Goal: Task Accomplishment & Management: Use online tool/utility

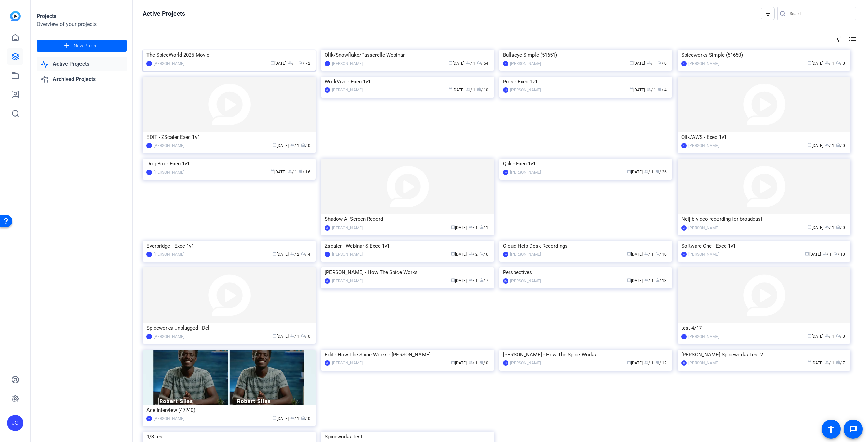
click at [206, 50] on img at bounding box center [229, 50] width 173 height 0
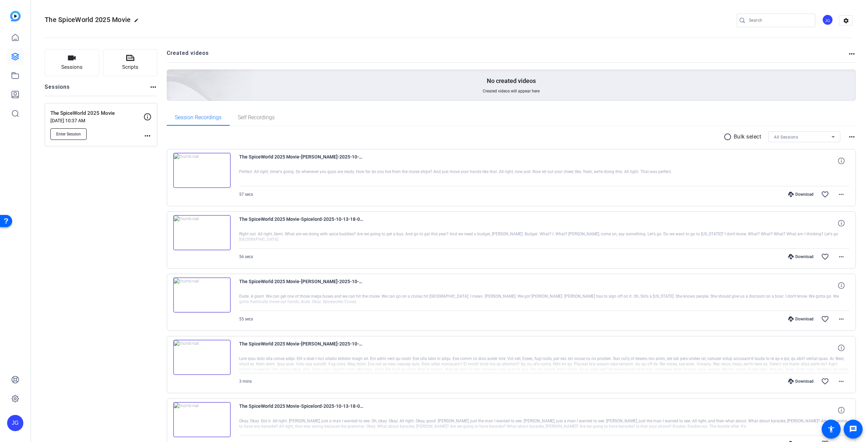
click at [72, 134] on span "Enter Session" at bounding box center [68, 133] width 25 height 5
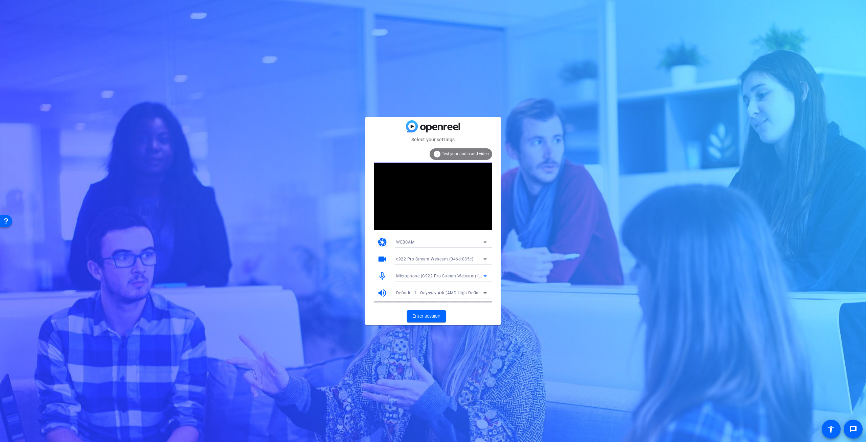
click at [483, 275] on icon at bounding box center [485, 276] width 8 height 8
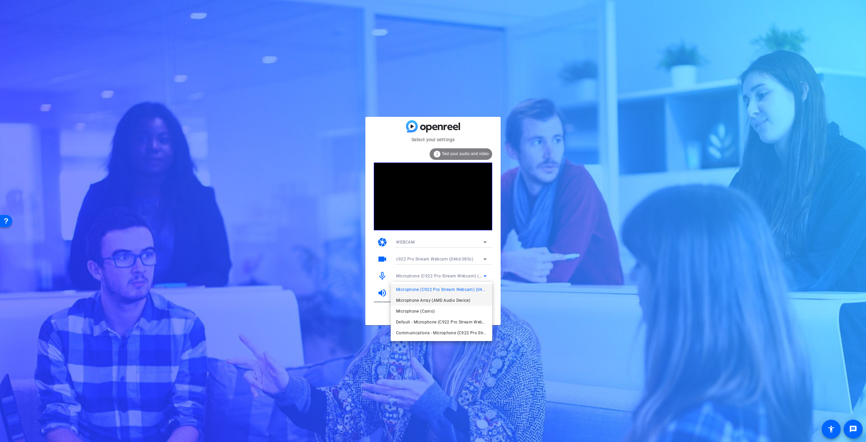
click at [462, 303] on span "Microphone Array (AMD Audio Device)" at bounding box center [433, 300] width 74 height 8
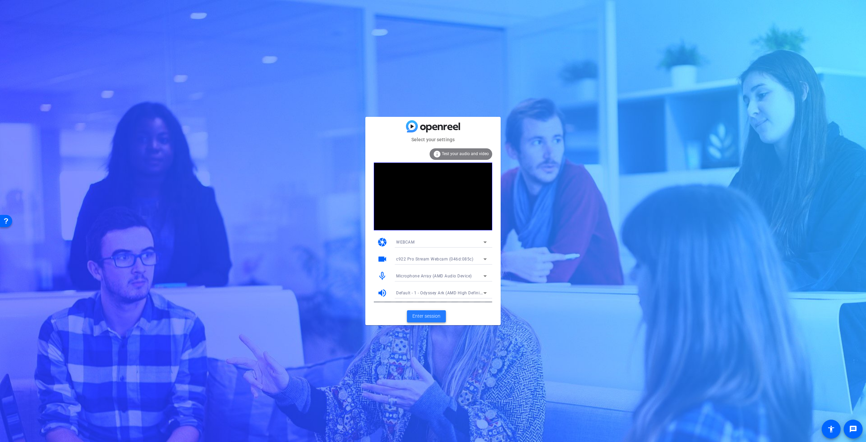
click at [428, 316] on span "Enter session" at bounding box center [426, 315] width 28 height 7
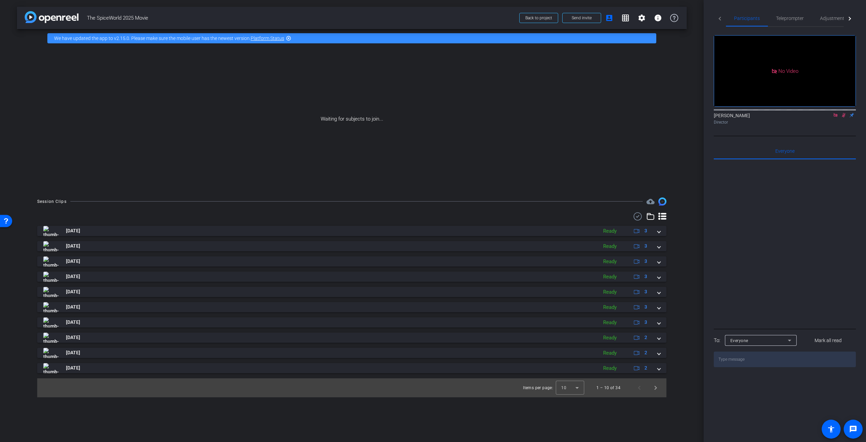
click at [844, 117] on icon at bounding box center [843, 115] width 5 height 5
click at [835, 117] on icon at bounding box center [835, 115] width 5 height 5
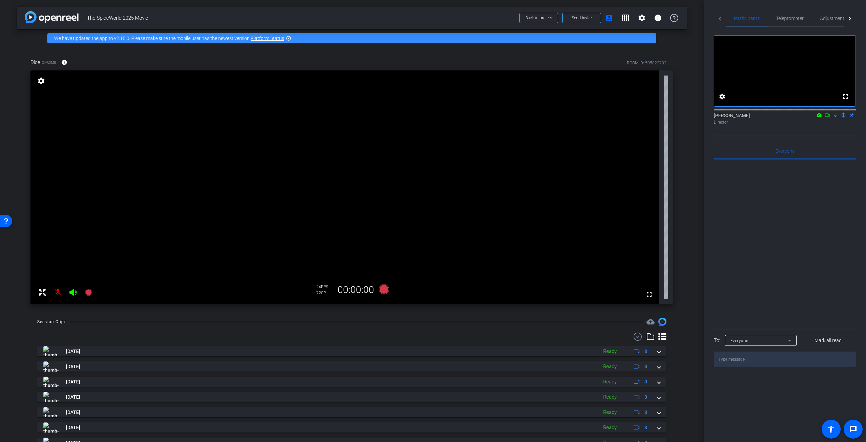
click at [58, 292] on mat-icon at bounding box center [58, 292] width 14 height 14
click at [835, 19] on span "Adjustments" at bounding box center [833, 18] width 27 height 5
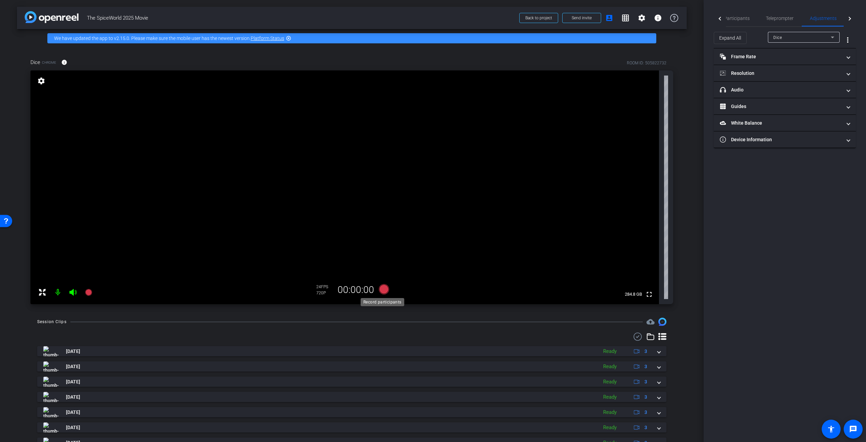
click at [383, 291] on icon at bounding box center [384, 289] width 10 height 10
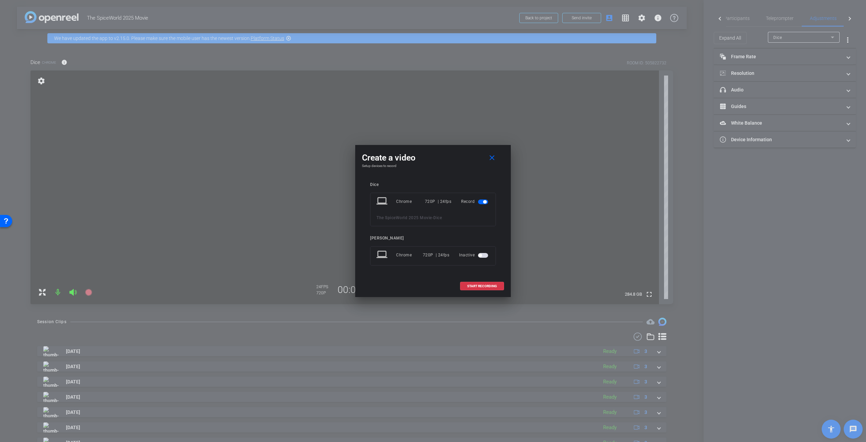
click at [483, 255] on span "button" at bounding box center [483, 255] width 10 height 5
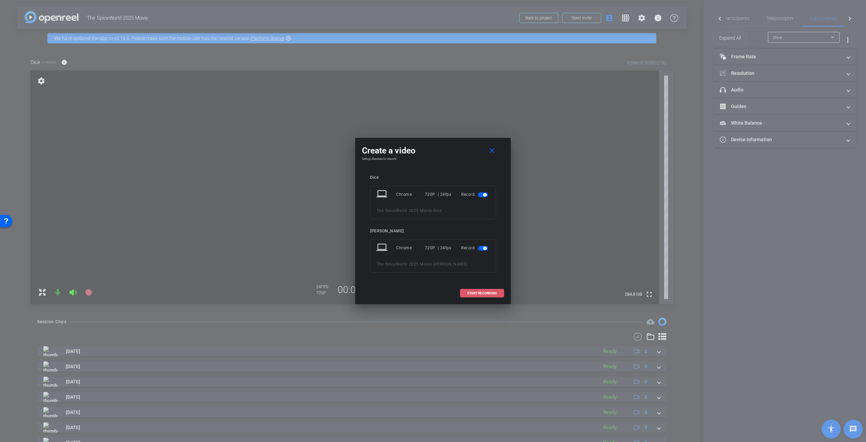
drag, startPoint x: 480, startPoint y: 293, endPoint x: 480, endPoint y: 297, distance: 3.5
click at [480, 297] on button "START RECORDING" at bounding box center [482, 293] width 44 height 8
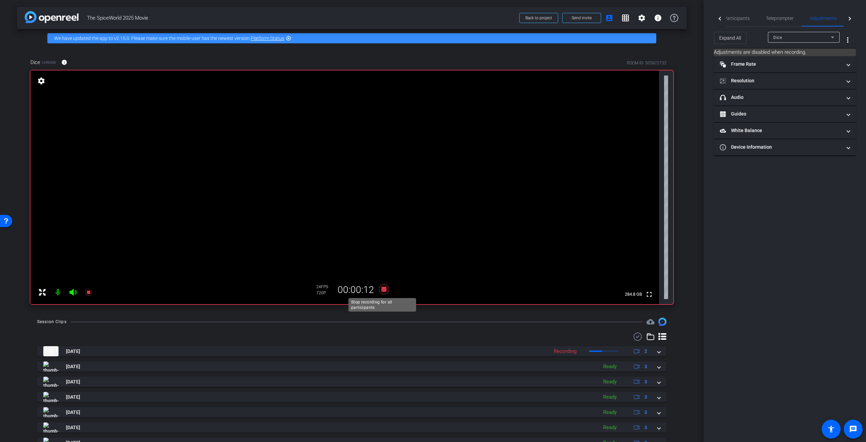
click at [383, 288] on icon at bounding box center [384, 289] width 10 height 10
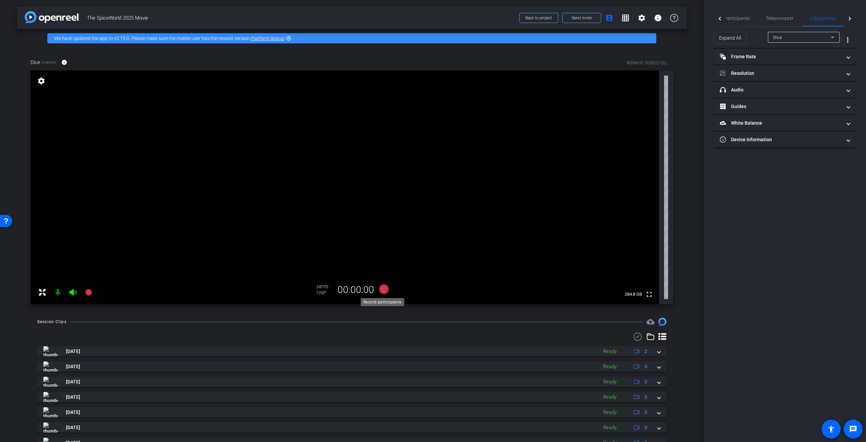
click at [382, 291] on icon at bounding box center [384, 289] width 10 height 10
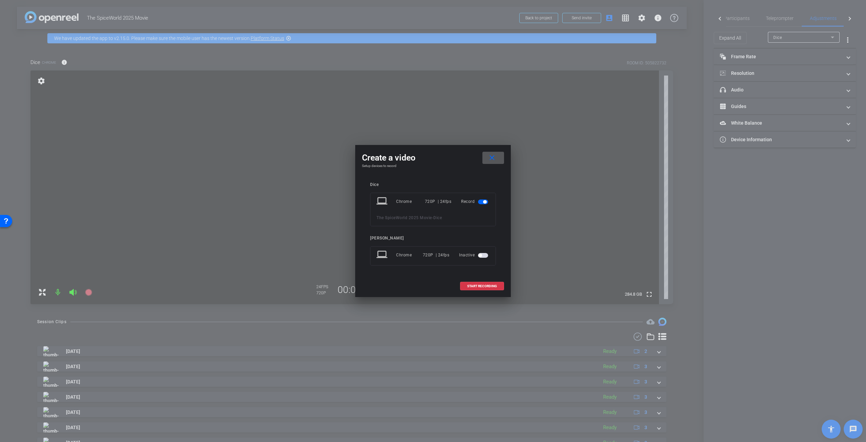
click at [482, 257] on span "button" at bounding box center [483, 255] width 10 height 5
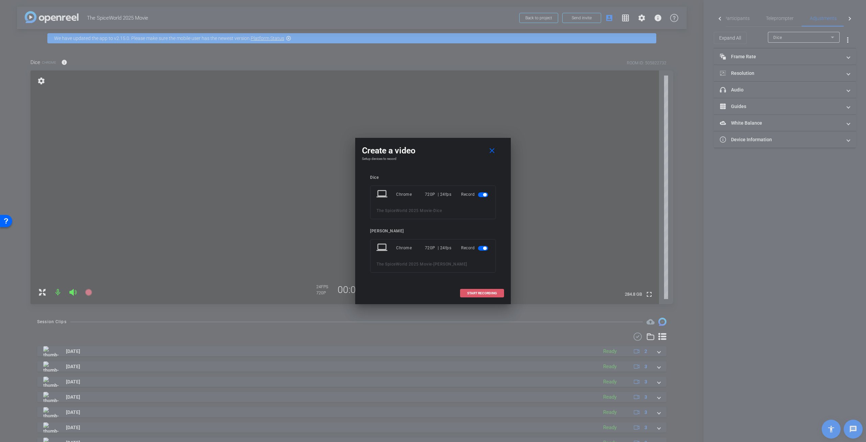
click at [477, 289] on span at bounding box center [482, 293] width 43 height 16
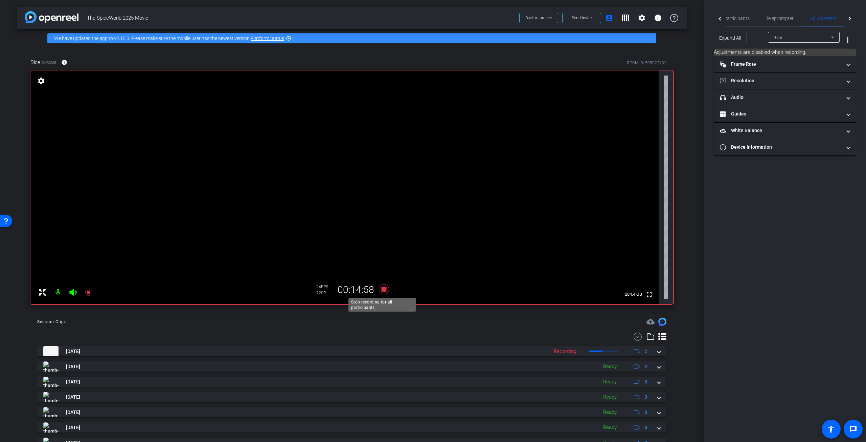
click at [387, 288] on icon at bounding box center [384, 289] width 16 height 12
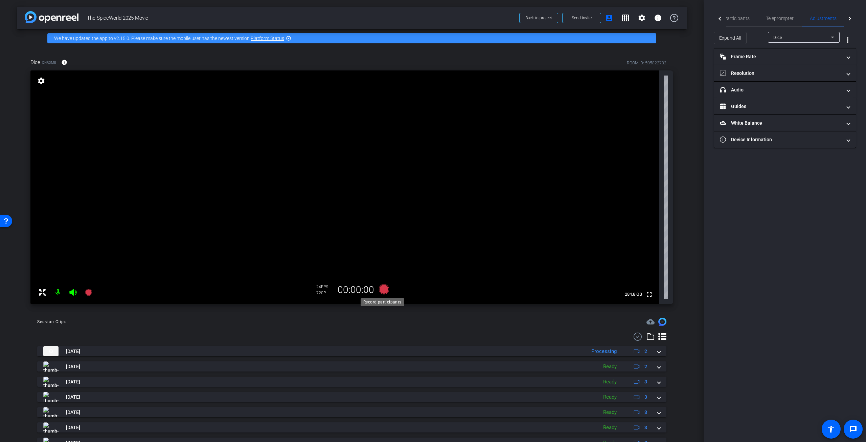
click at [382, 290] on icon at bounding box center [384, 289] width 10 height 10
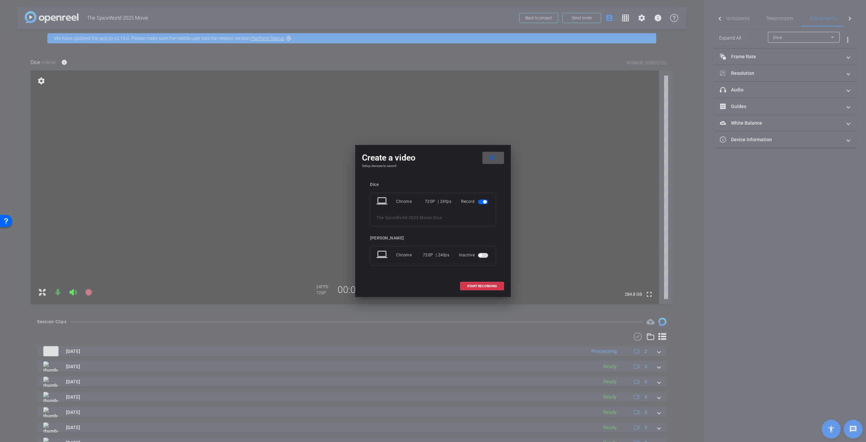
click at [481, 256] on span "button" at bounding box center [479, 254] width 3 height 3
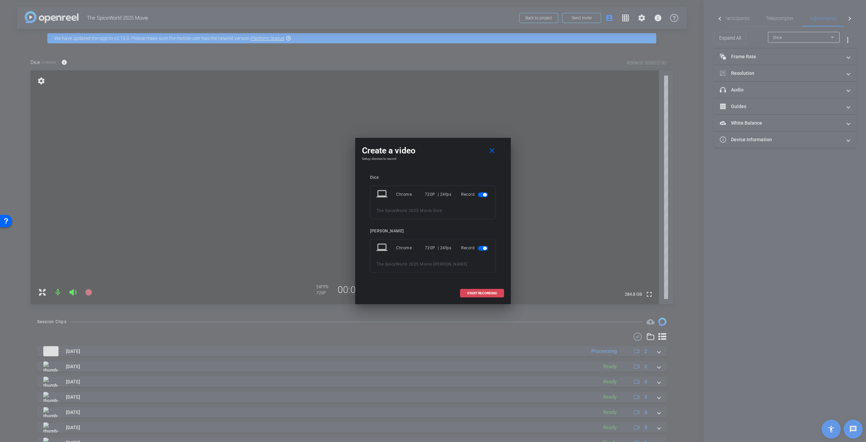
click at [480, 290] on span at bounding box center [482, 293] width 43 height 16
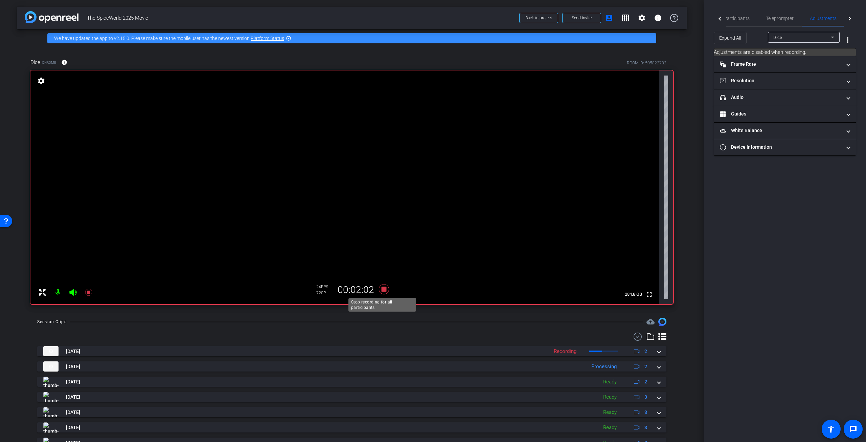
click at [380, 288] on icon at bounding box center [384, 289] width 10 height 10
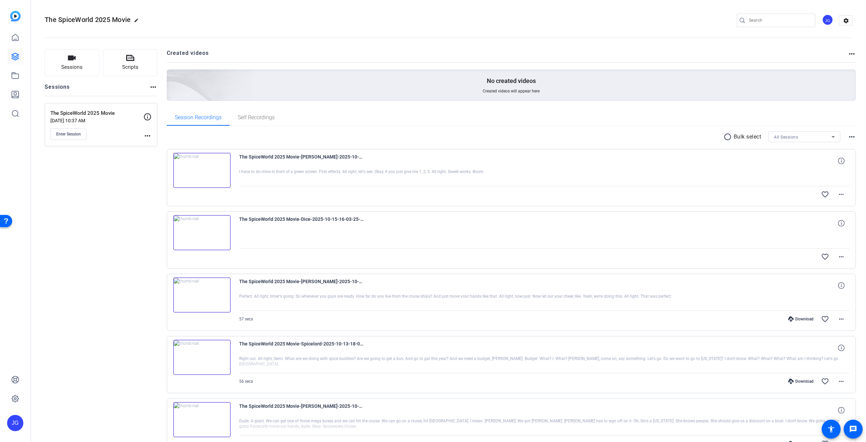
click at [203, 230] on img at bounding box center [202, 232] width 58 height 35
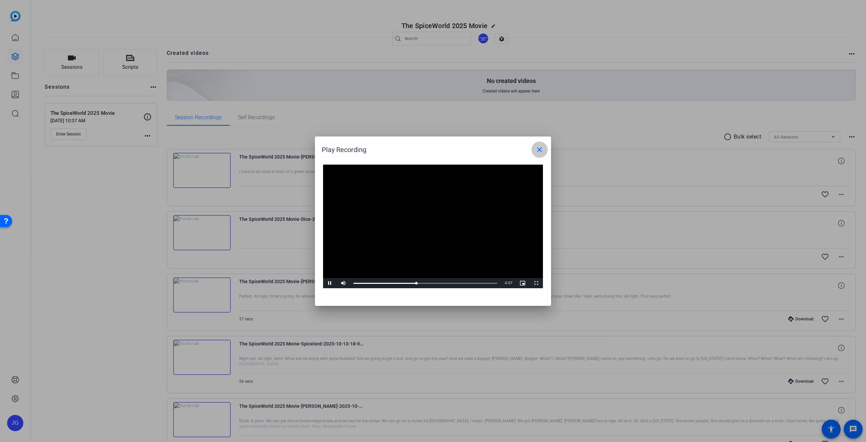
click at [541, 150] on mat-icon "close" at bounding box center [540, 150] width 8 height 8
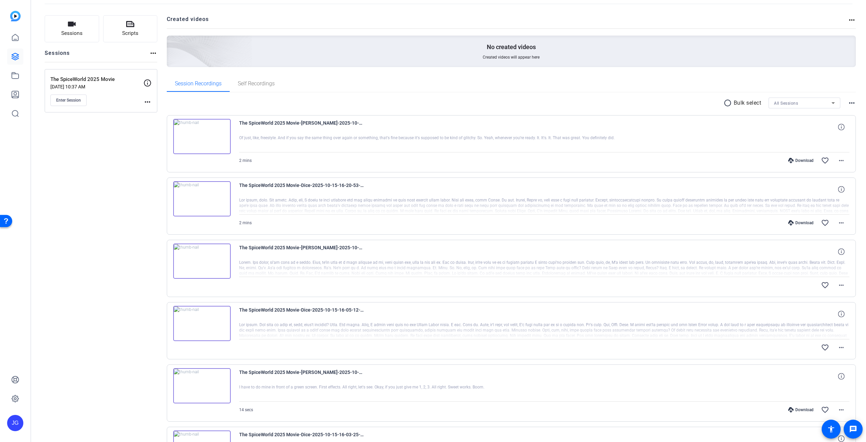
scroll to position [68, 0]
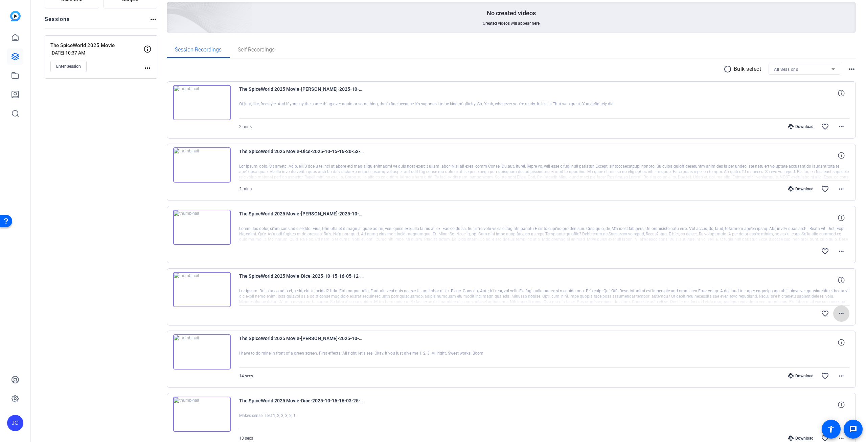
click at [839, 312] on mat-icon "more_horiz" at bounding box center [841, 313] width 8 height 8
click at [834, 327] on span "Download Original" at bounding box center [820, 326] width 41 height 8
click at [838, 251] on mat-icon "more_horiz" at bounding box center [841, 251] width 8 height 8
click at [828, 265] on span "Download Original" at bounding box center [820, 264] width 41 height 8
click at [128, 222] on div "Sessions Scripts Sessions more_horiz The SpiceWorld 2025 Movie Oct 03, 2025 @ 1…" at bounding box center [101, 356] width 113 height 751
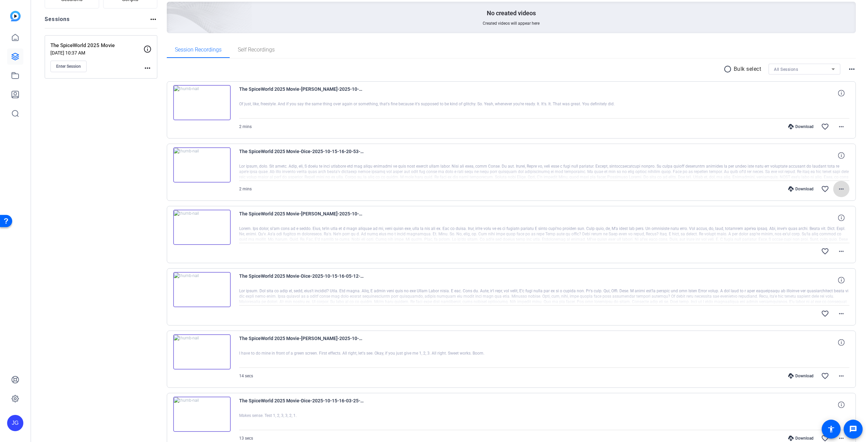
click at [837, 188] on mat-icon "more_horiz" at bounding box center [841, 189] width 8 height 8
click at [827, 218] on span "Download MP4" at bounding box center [820, 219] width 41 height 8
click at [121, 255] on div "Sessions Scripts Sessions more_horiz The SpiceWorld 2025 Movie Oct 03, 2025 @ 1…" at bounding box center [101, 356] width 113 height 751
click at [82, 67] on button "Enter Session" at bounding box center [68, 67] width 36 height 12
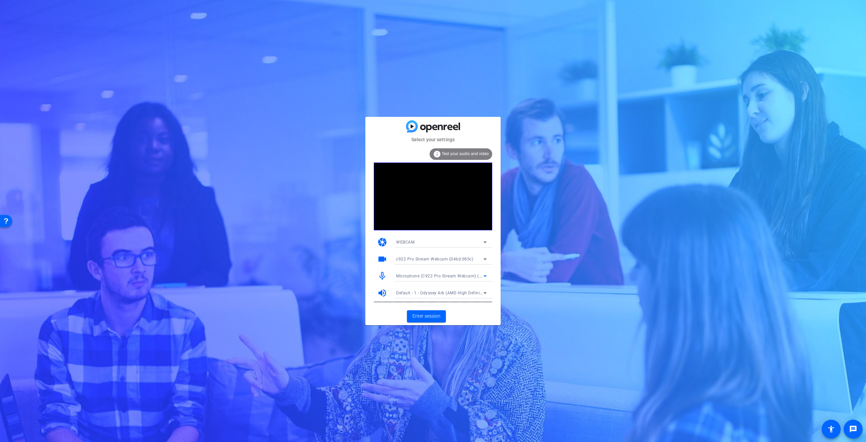
click at [466, 275] on span "Microphone (C922 Pro Stream Webcam) (046d:085c)" at bounding box center [449, 275] width 106 height 5
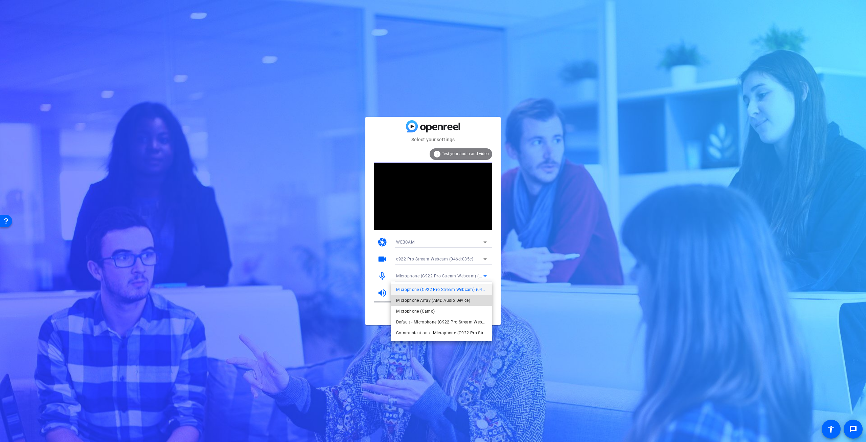
click at [457, 301] on span "Microphone Array (AMD Audio Device)" at bounding box center [433, 300] width 74 height 8
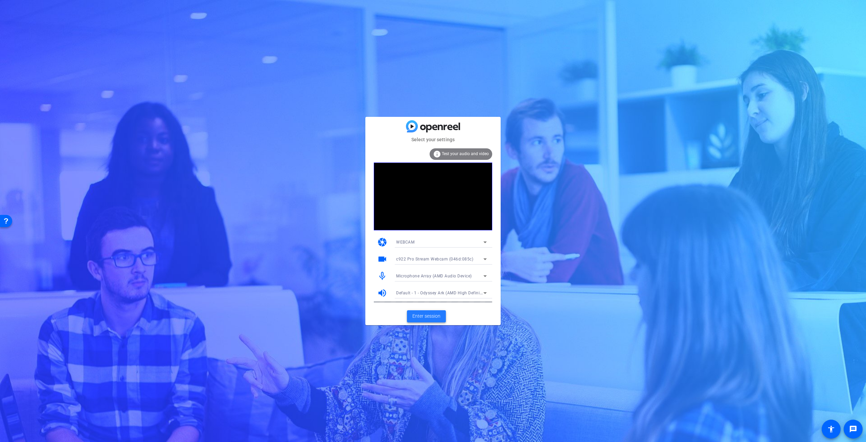
click at [423, 316] on span "Enter session" at bounding box center [426, 315] width 28 height 7
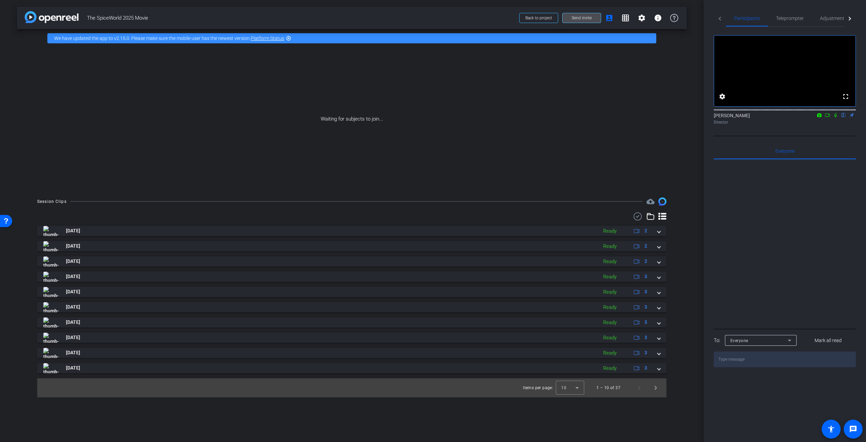
click at [586, 21] on span at bounding box center [582, 18] width 38 height 16
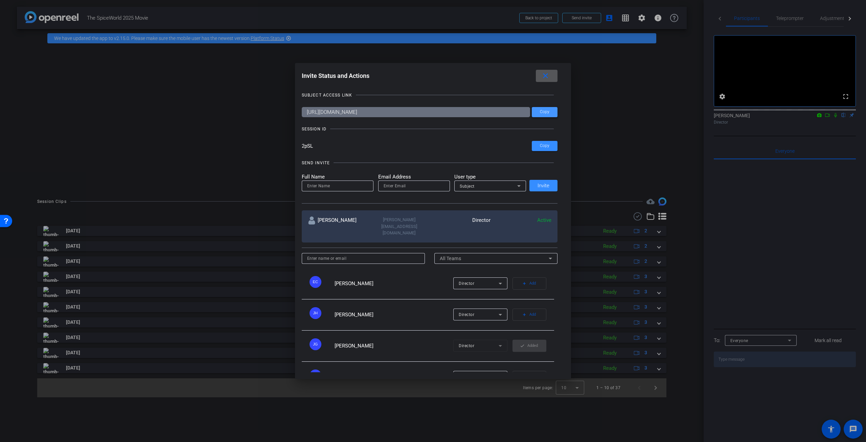
click at [551, 111] on span at bounding box center [545, 112] width 26 height 16
click at [544, 73] on mat-icon "close" at bounding box center [545, 76] width 8 height 8
